Goal: Information Seeking & Learning: Check status

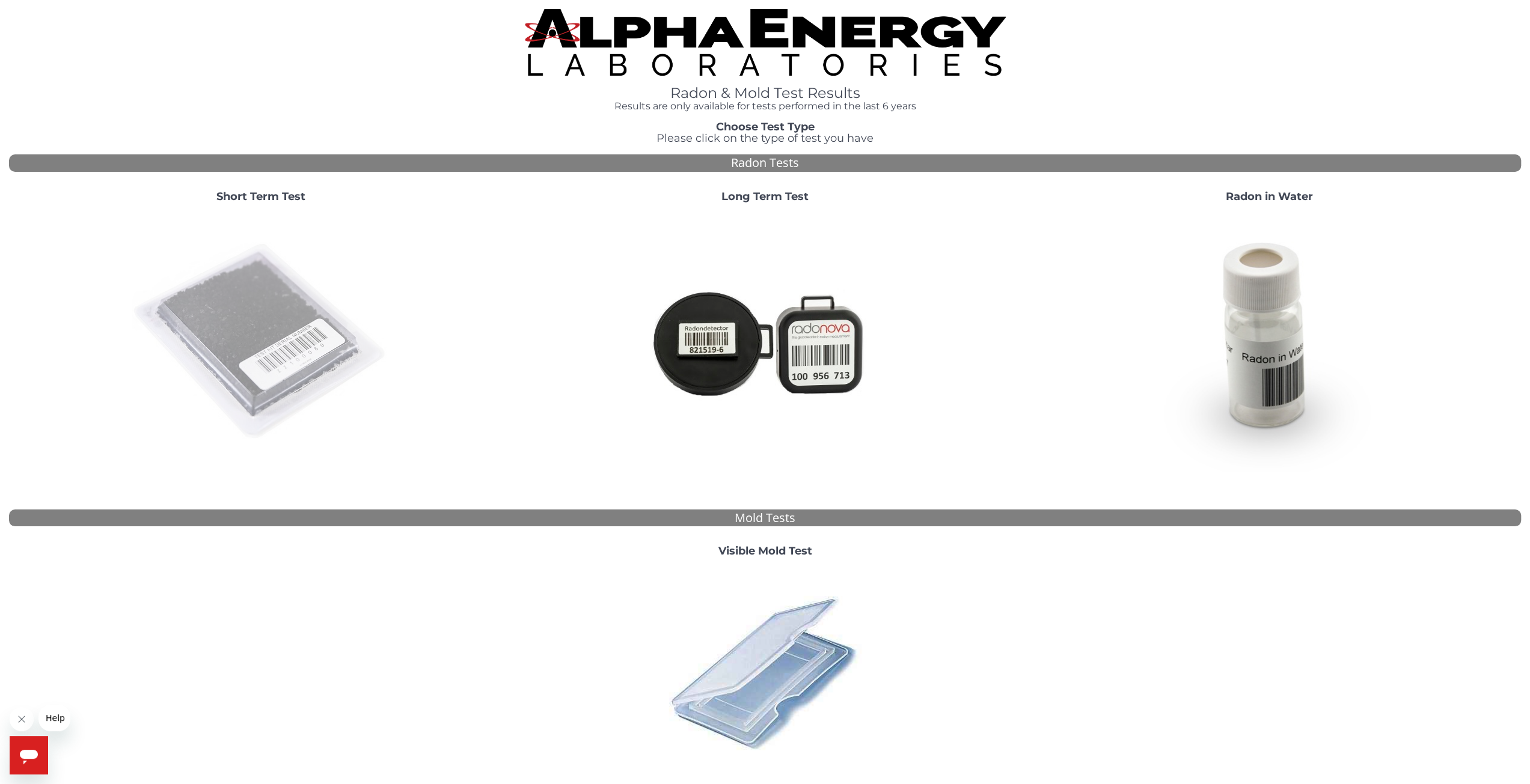
click at [265, 348] on img at bounding box center [261, 342] width 259 height 259
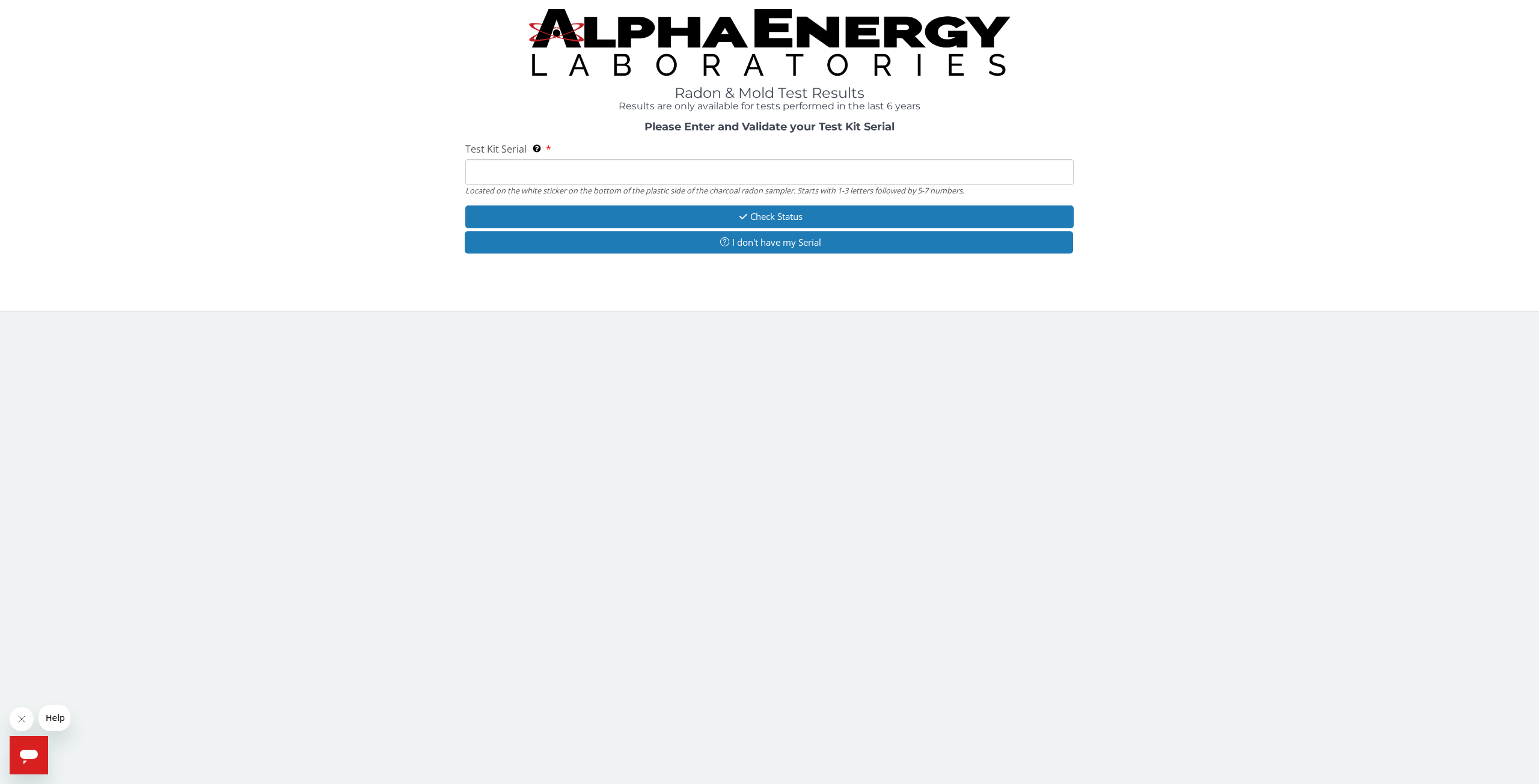
click at [499, 173] on input "Test Kit Serial Located on the white sticker on the bottom of the plastic side …" at bounding box center [770, 172] width 609 height 26
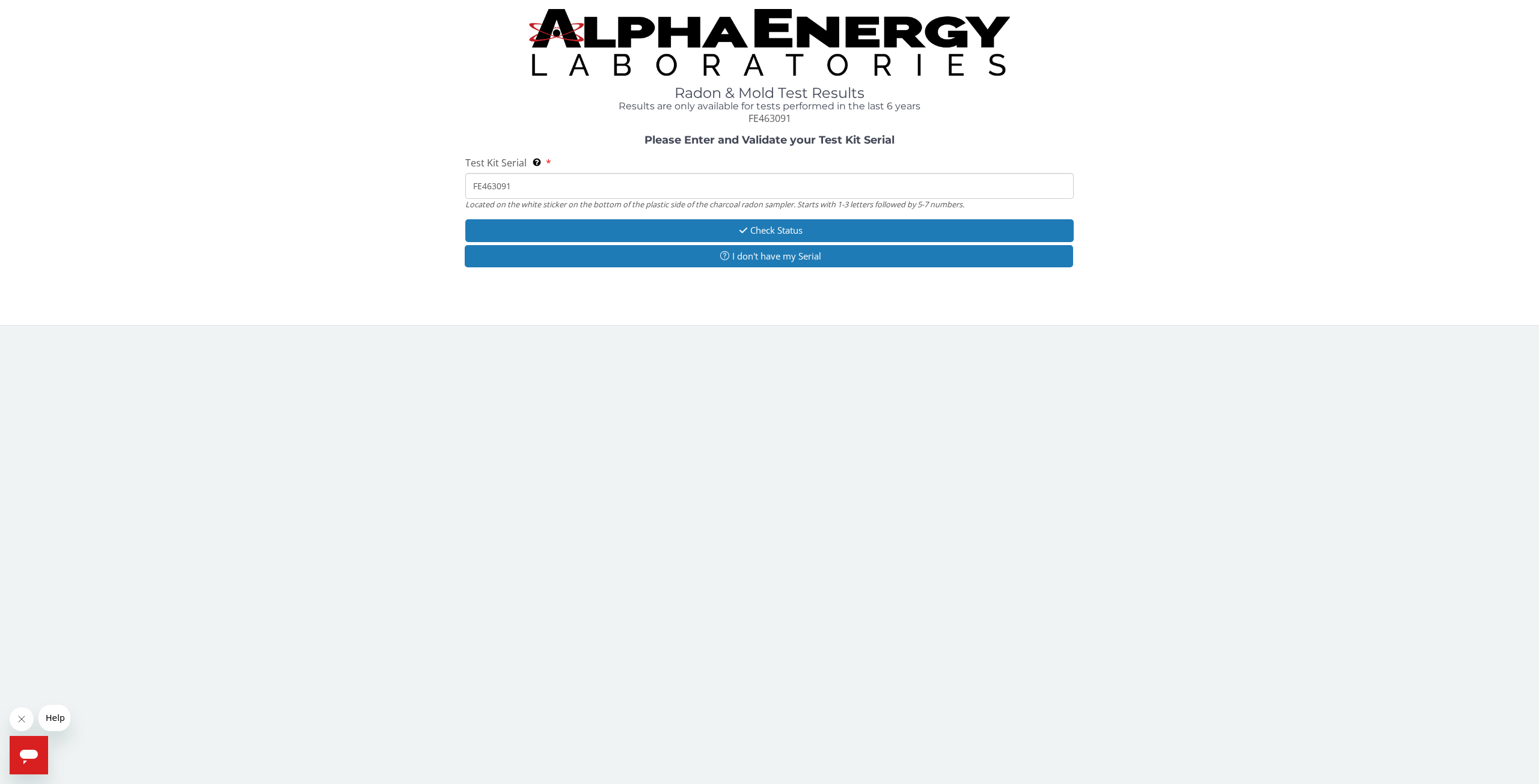
type input "FE463091"
click at [778, 231] on button "Check Status" at bounding box center [770, 230] width 609 height 22
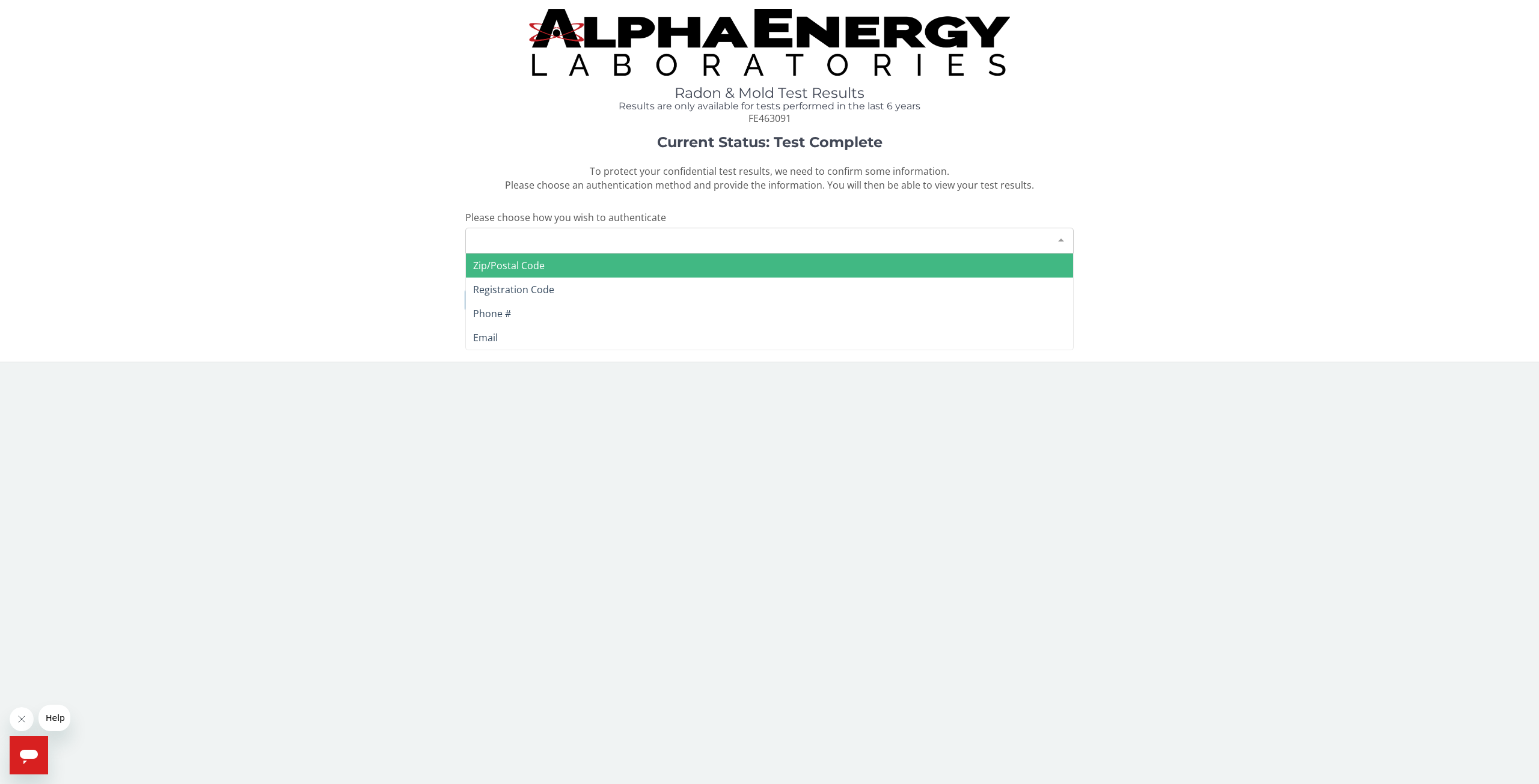
click at [528, 242] on div "Please make a selection" at bounding box center [770, 240] width 609 height 26
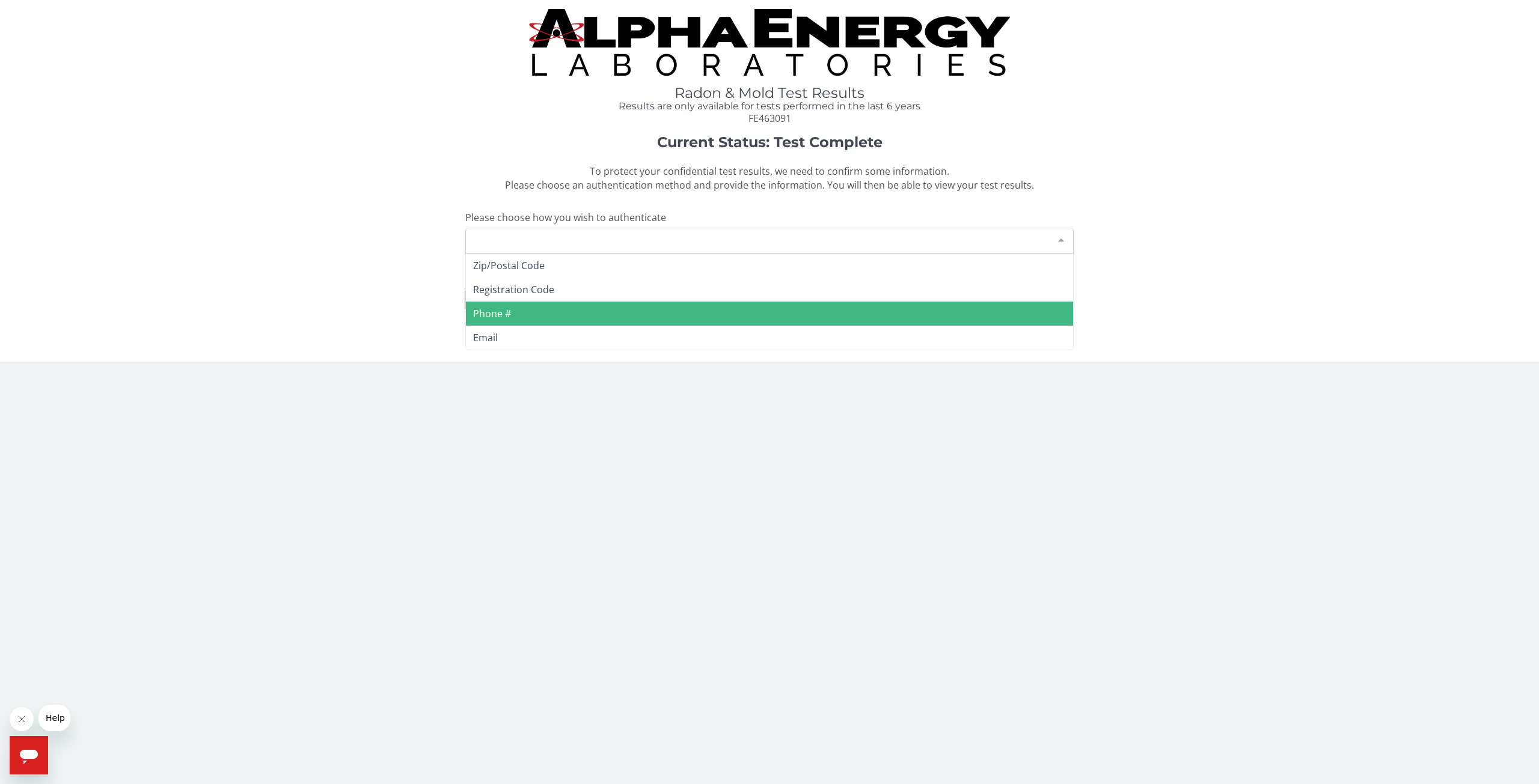
click at [503, 315] on span "Phone #" at bounding box center [492, 313] width 38 height 13
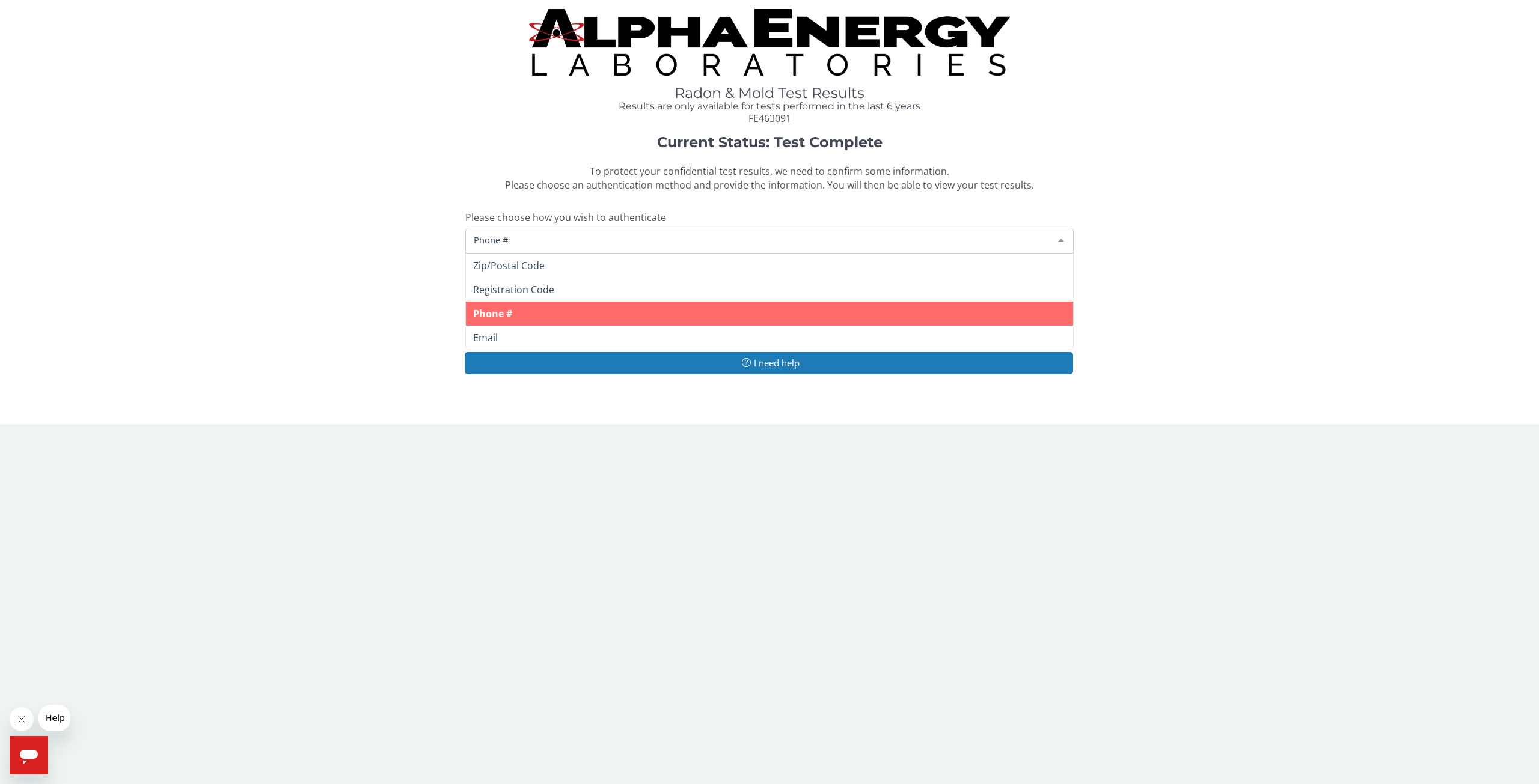
click at [521, 240] on span "Phone #" at bounding box center [760, 240] width 578 height 13
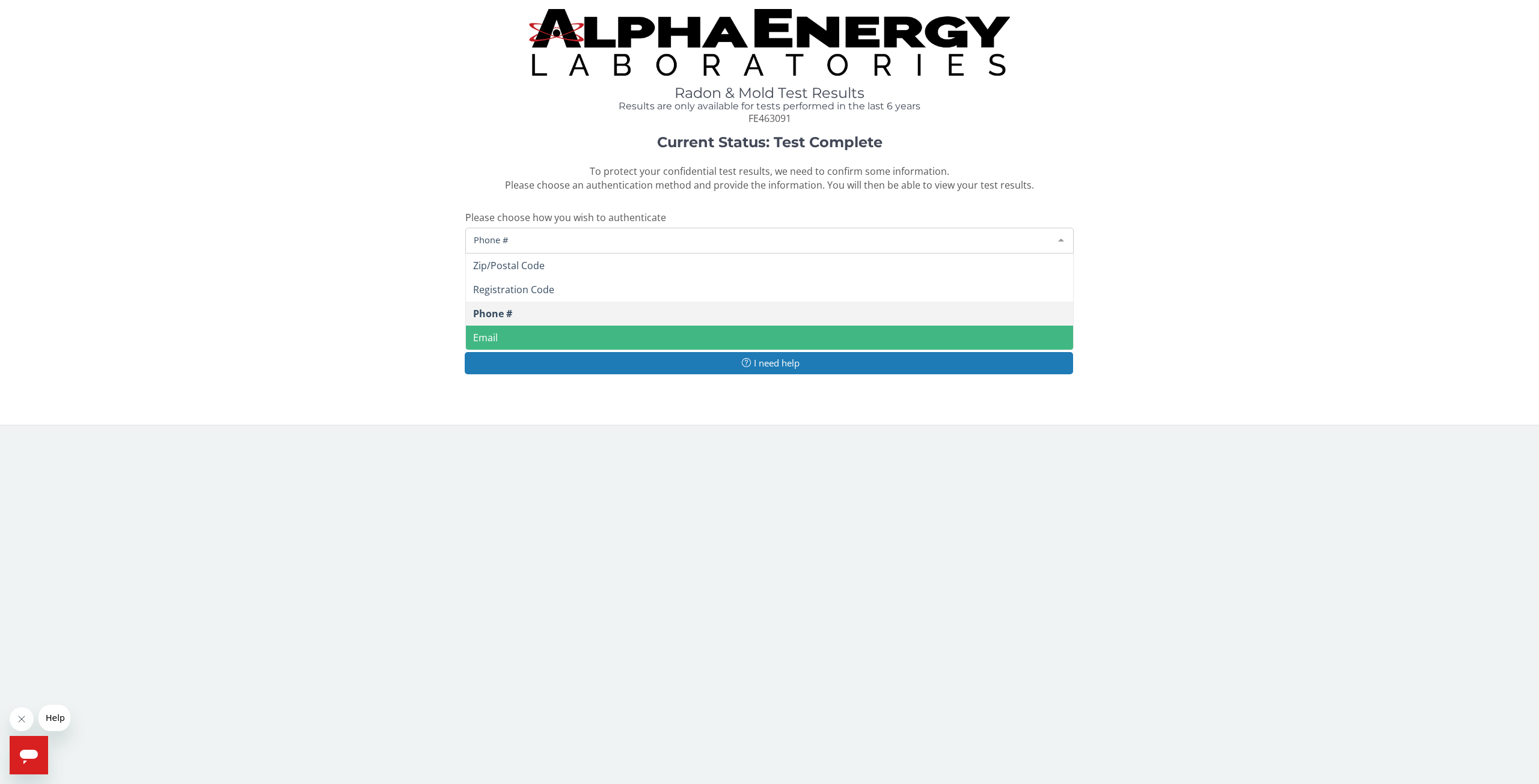
click at [346, 312] on div "Current Status: Test Complete To protect your confidential test results, we nee…" at bounding box center [770, 261] width 1521 height 253
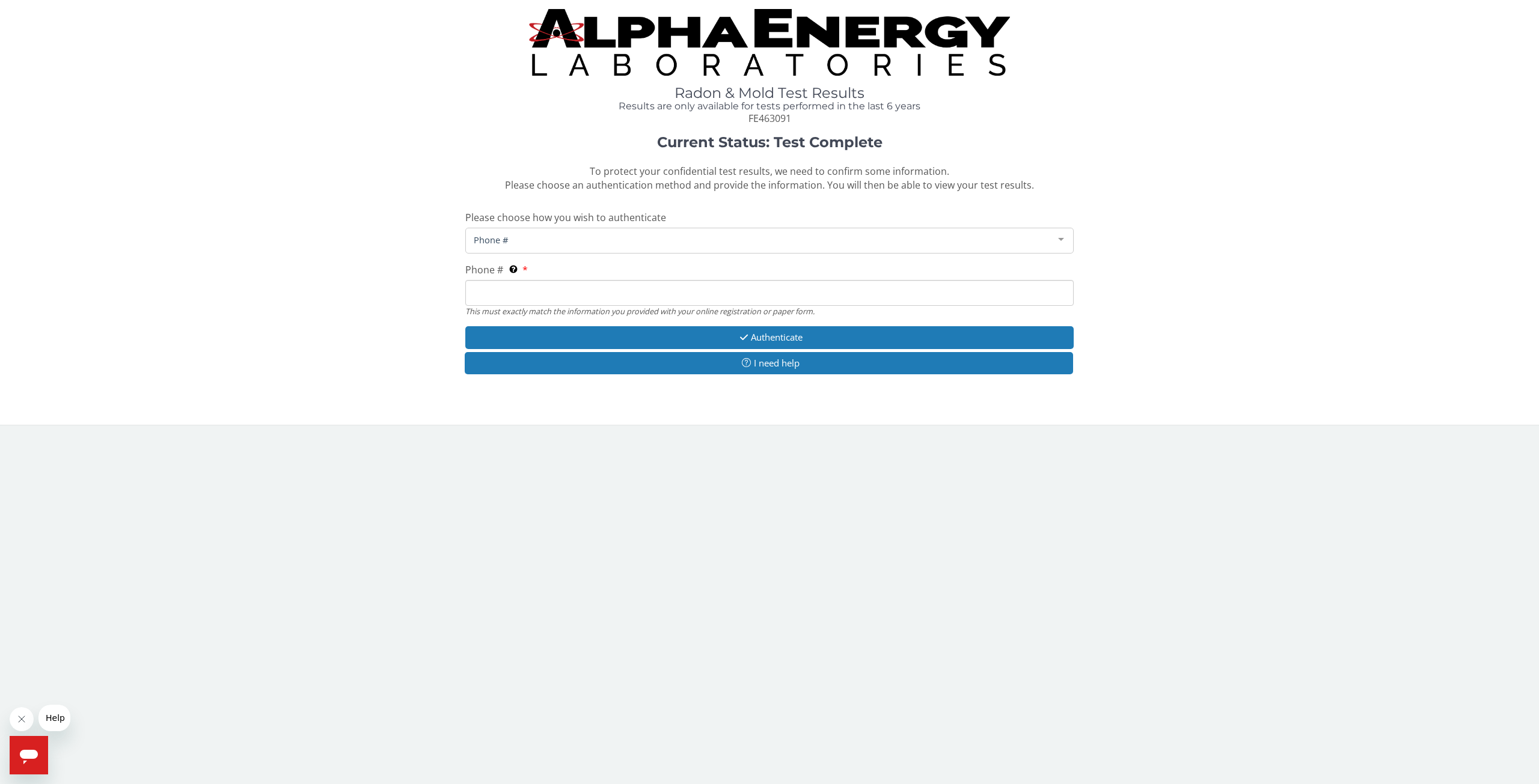
click at [531, 297] on input "Phone # This must exactly match the information you provided with your online r…" at bounding box center [770, 293] width 609 height 26
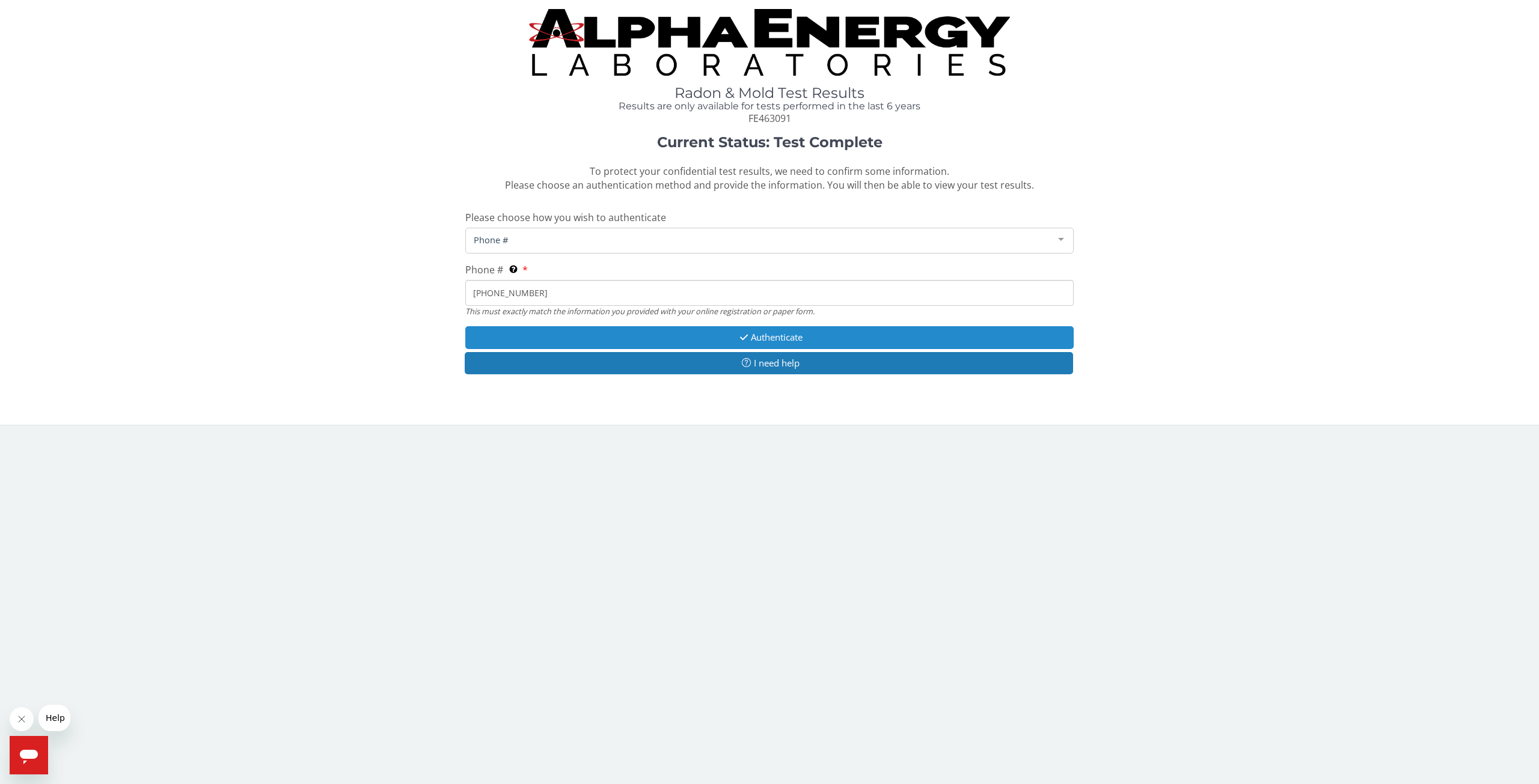
type input "[PHONE_NUMBER]"
click at [781, 337] on button "Authenticate" at bounding box center [770, 337] width 609 height 22
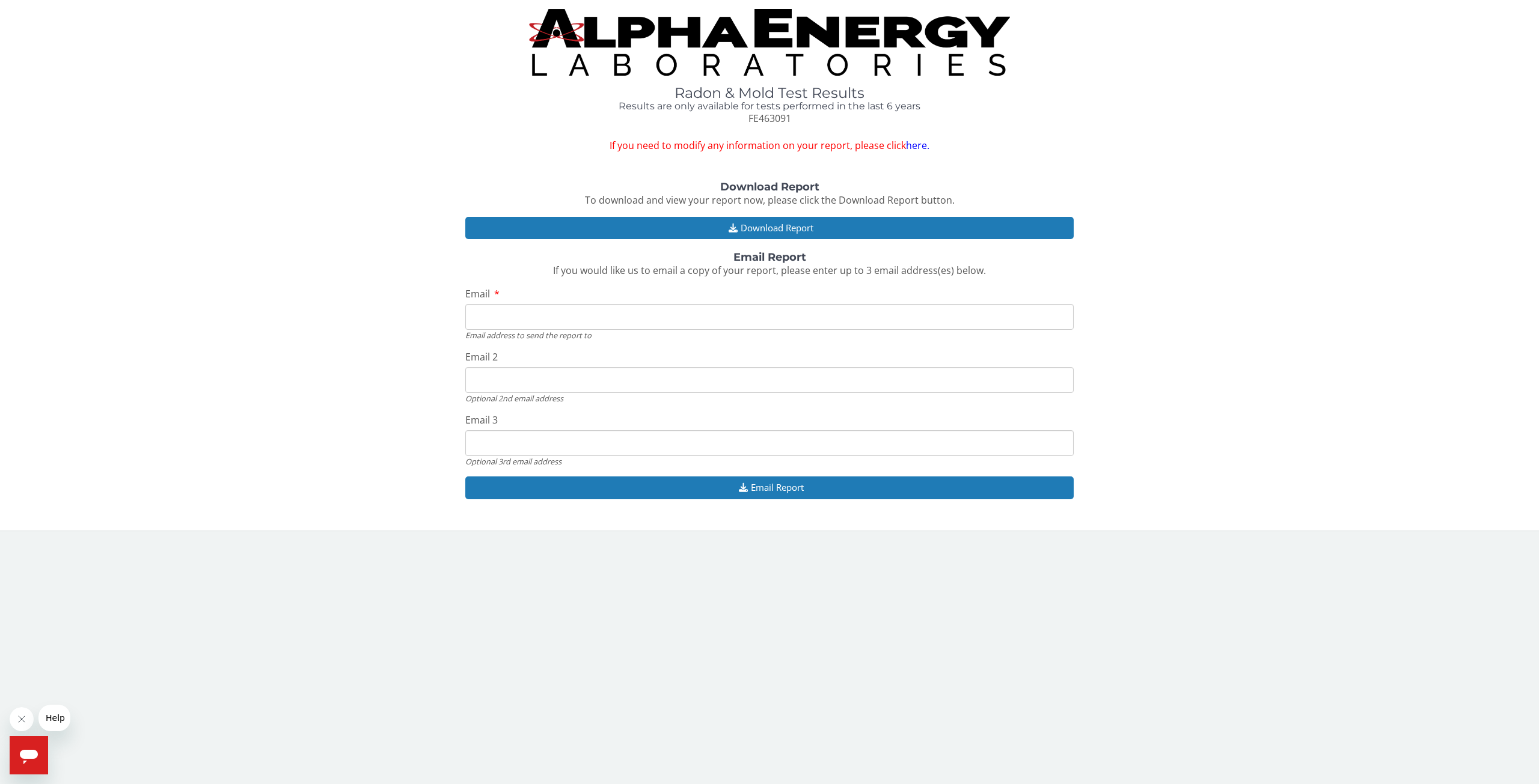
click at [493, 316] on input "Email" at bounding box center [770, 316] width 609 height 26
type input "[EMAIL_ADDRESS][DOMAIN_NAME]"
click at [761, 490] on button "Email Report" at bounding box center [770, 488] width 609 height 22
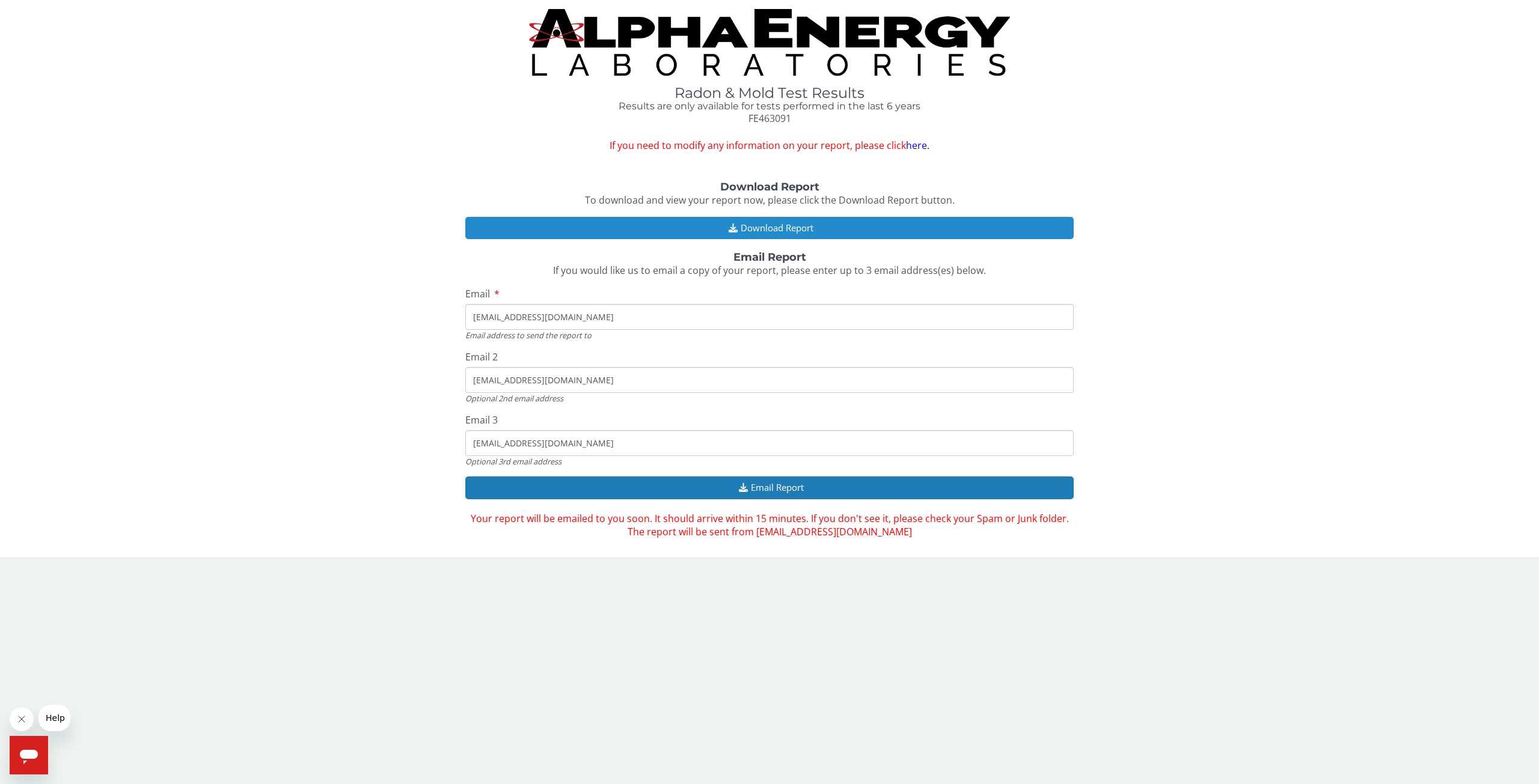
click at [747, 230] on button "Download Report" at bounding box center [770, 228] width 609 height 22
